Goal: Information Seeking & Learning: Learn about a topic

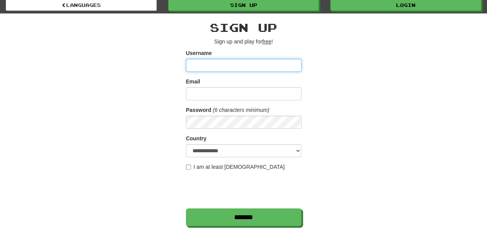
scroll to position [125, 0]
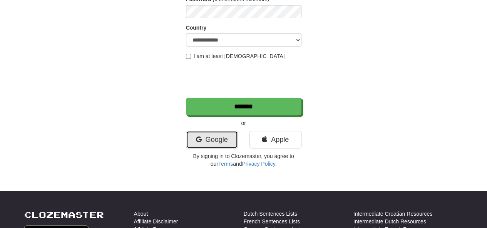
click at [224, 135] on link "Google" at bounding box center [212, 140] width 52 height 18
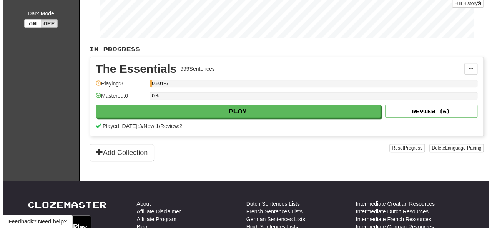
scroll to position [122, 0]
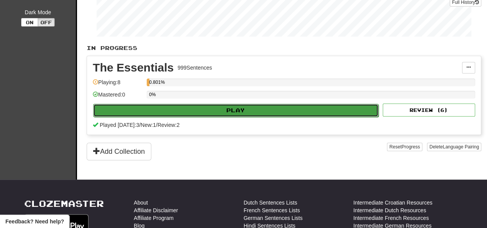
click at [179, 109] on button "Play" at bounding box center [235, 110] width 285 height 13
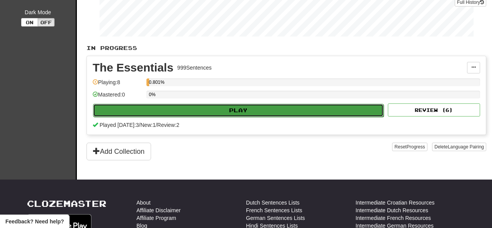
select select "**"
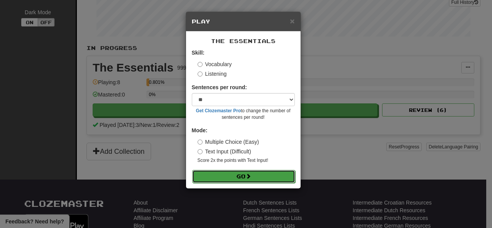
click at [245, 176] on button "Go" at bounding box center [243, 176] width 103 height 13
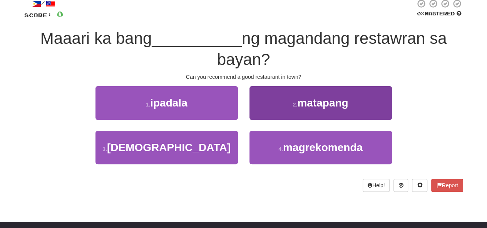
scroll to position [48, 0]
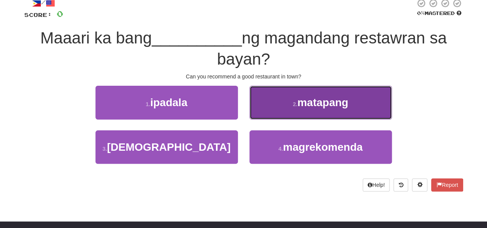
click at [323, 101] on span "matapang" at bounding box center [322, 103] width 51 height 12
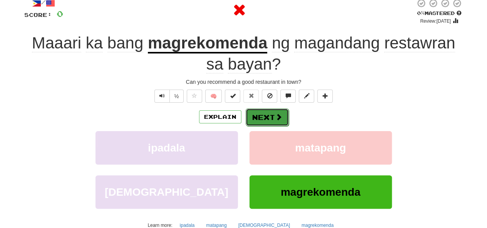
click at [270, 118] on button "Next" at bounding box center [266, 117] width 43 height 18
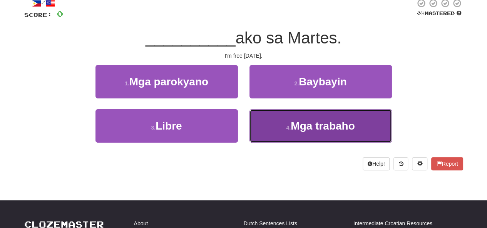
click at [302, 135] on button "4 . Mga trabaho" at bounding box center [320, 125] width 142 height 33
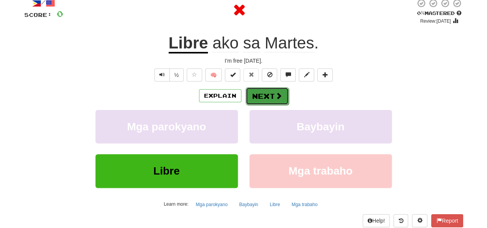
click at [269, 91] on button "Next" at bounding box center [266, 96] width 43 height 18
